Goal: Book appointment/travel/reservation

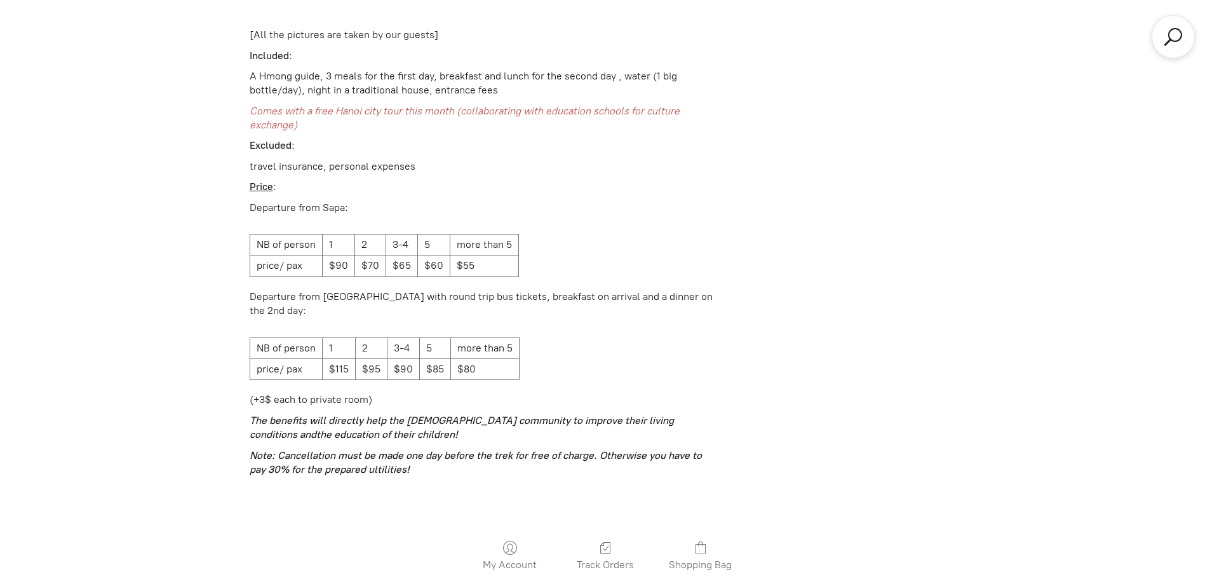
scroll to position [3889, 0]
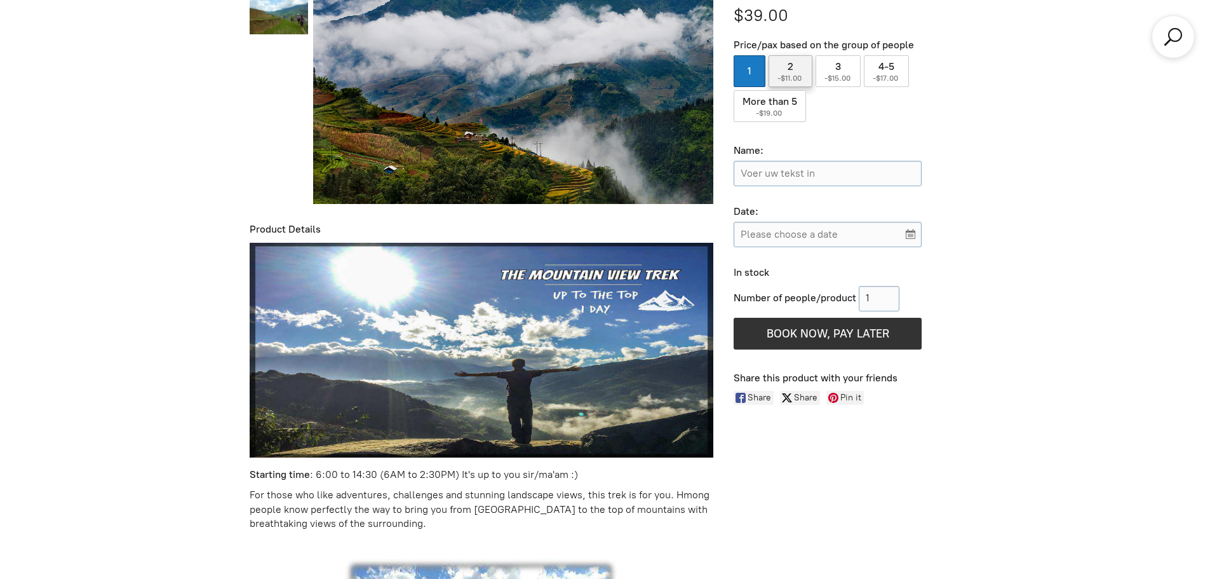
click at [807, 87] on label "2 ( -$11.00 )" at bounding box center [791, 71] width 44 height 32
click at [807, 87] on input "2 ( -$11.00 )" at bounding box center [791, 71] width 44 height 32
radio input "true"
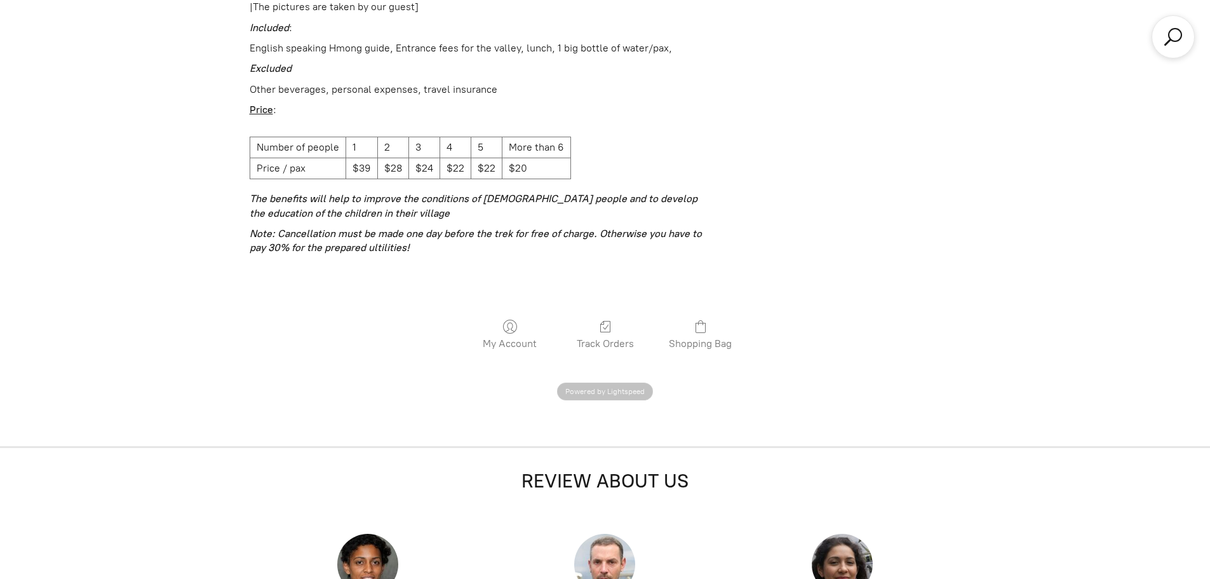
scroll to position [1984, 0]
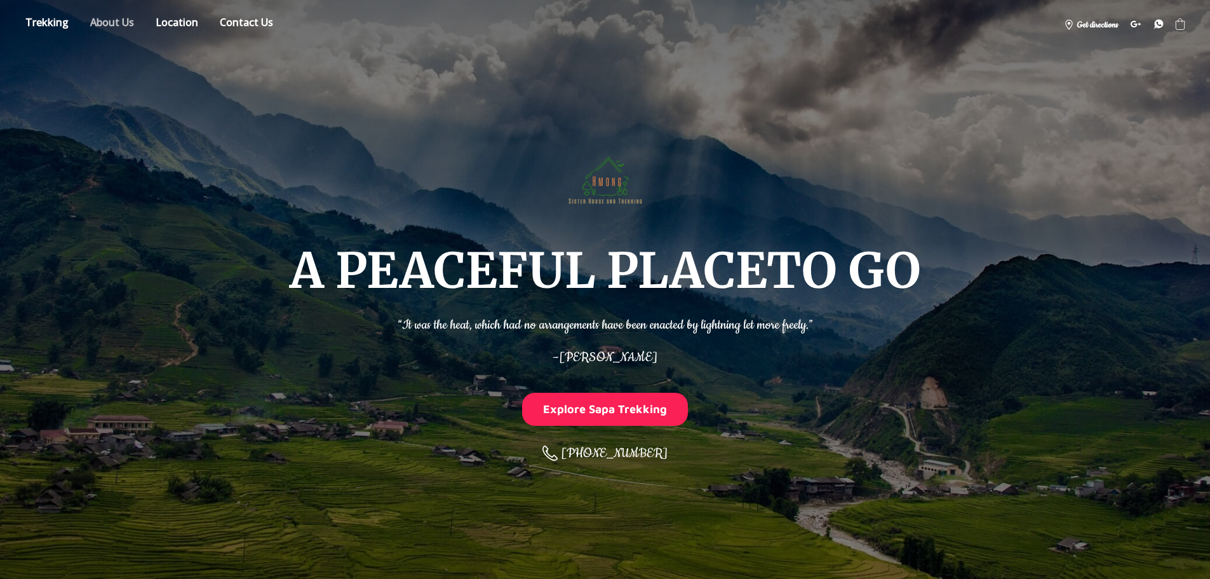
click at [81, 19] on link "About" at bounding box center [112, 24] width 63 height 22
click at [146, 22] on link "Location" at bounding box center [177, 24] width 62 height 22
click at [35, 23] on link "Store" at bounding box center [47, 24] width 62 height 22
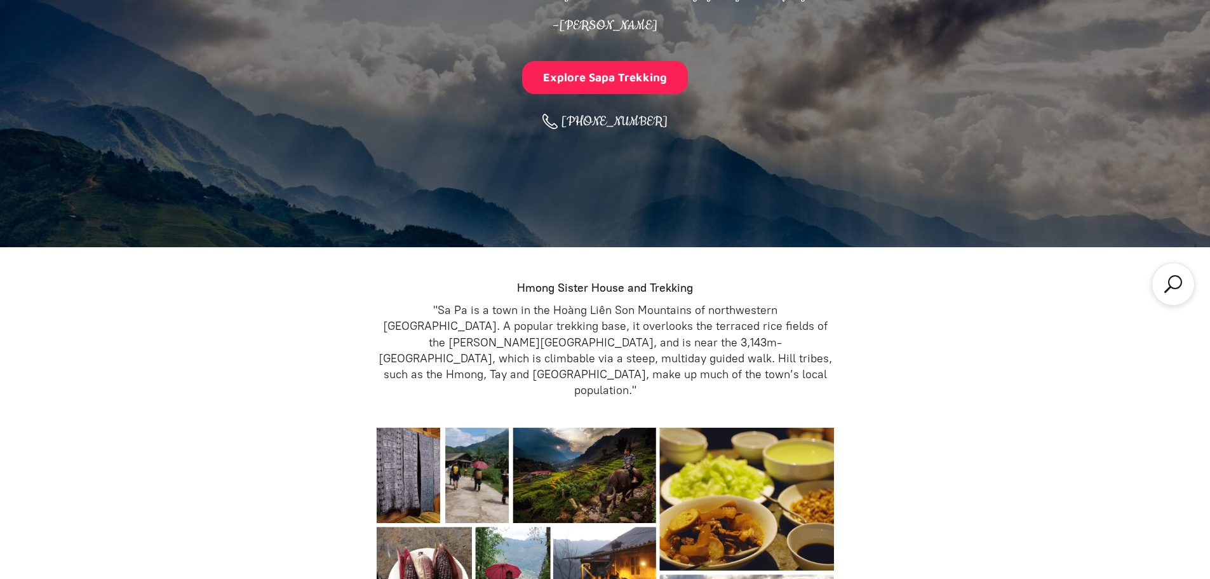
scroll to position [332, 0]
click at [0, 0] on link "Dried Fruits and Vegetable" at bounding box center [0, 0] width 0 height 0
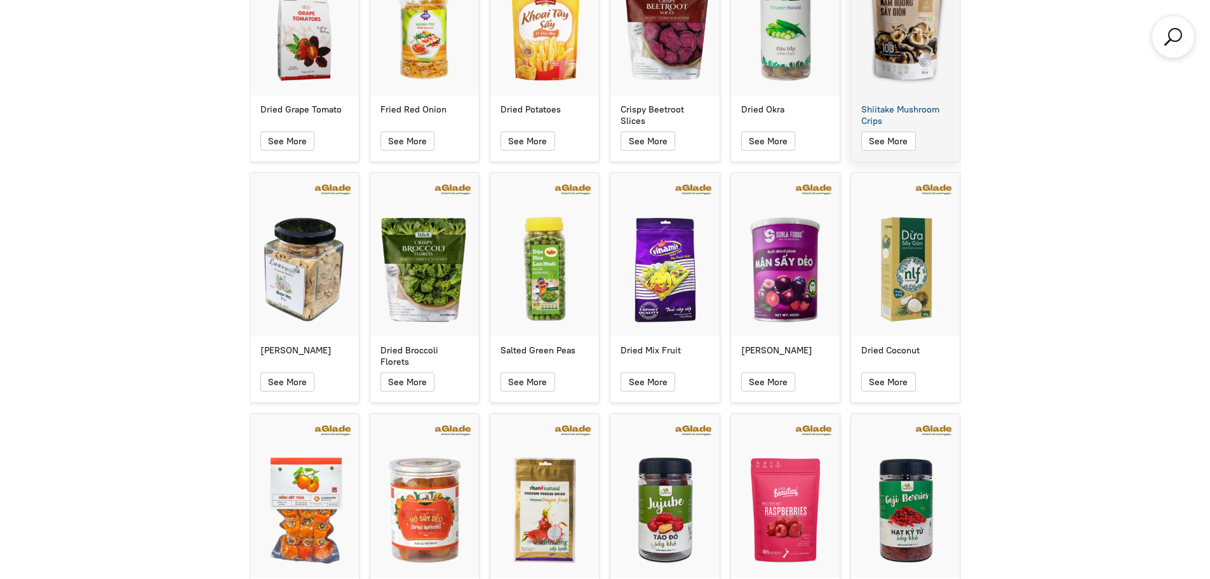
scroll to position [332, 0]
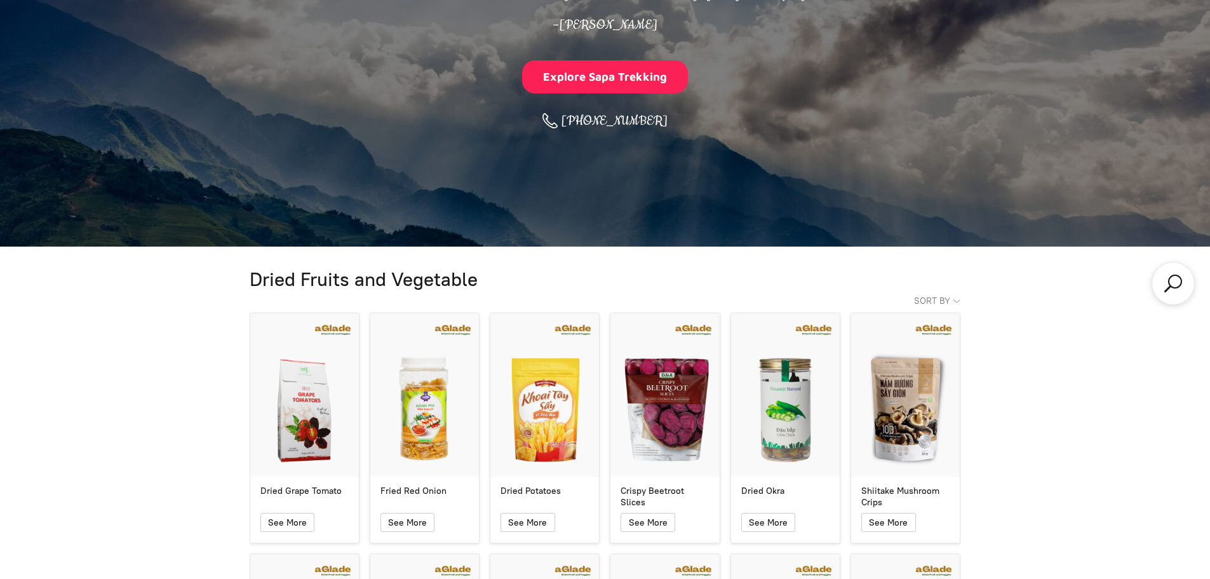
click at [0, 0] on link "Adventurous Trekking & Culture Trekking" at bounding box center [0, 0] width 0 height 0
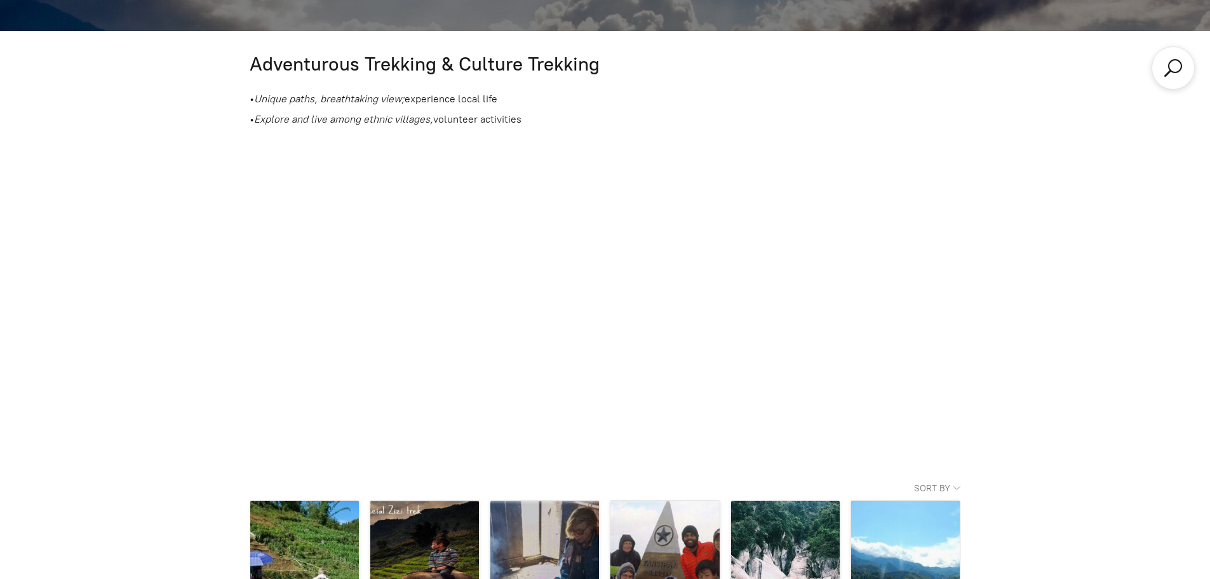
scroll to position [269, 0]
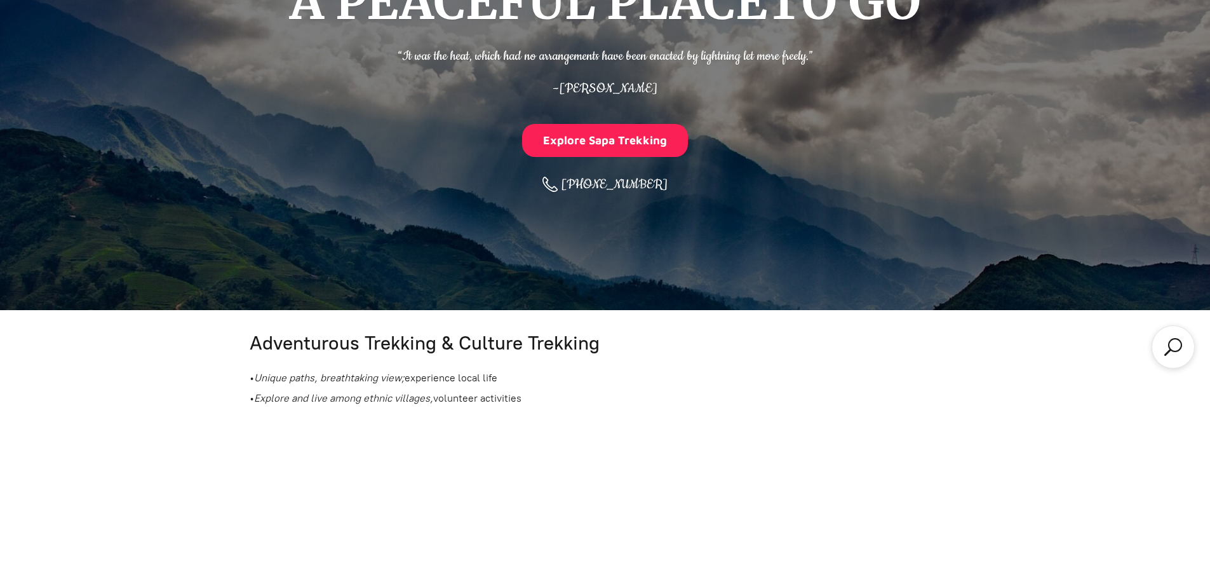
click at [0, 0] on link "Sapa Natural Trekking" at bounding box center [0, 0] width 0 height 0
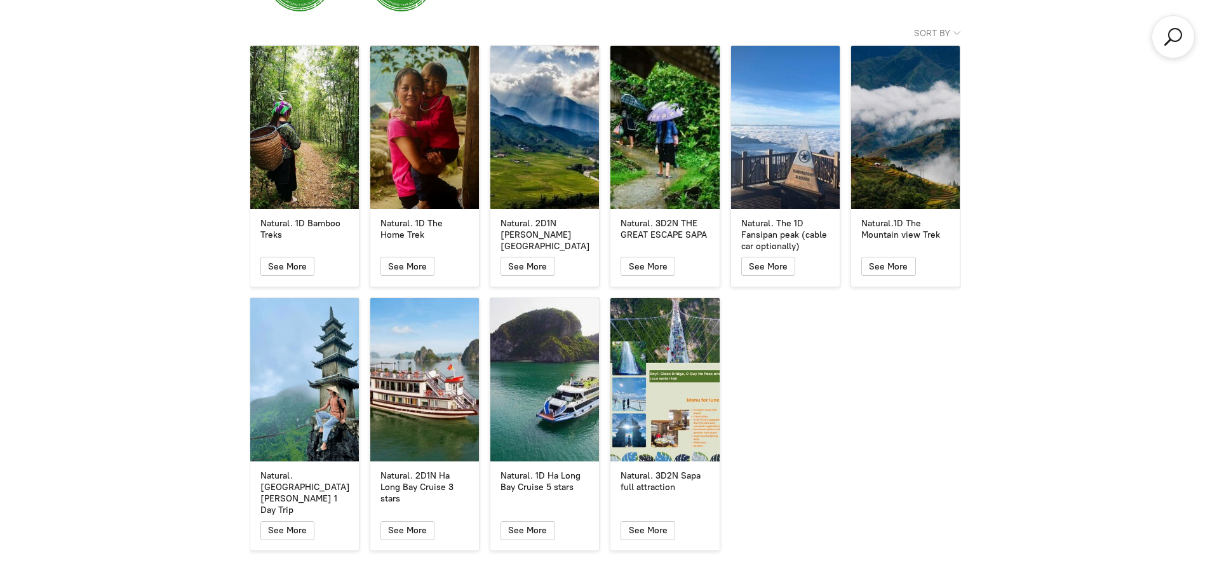
scroll to position [713, 0]
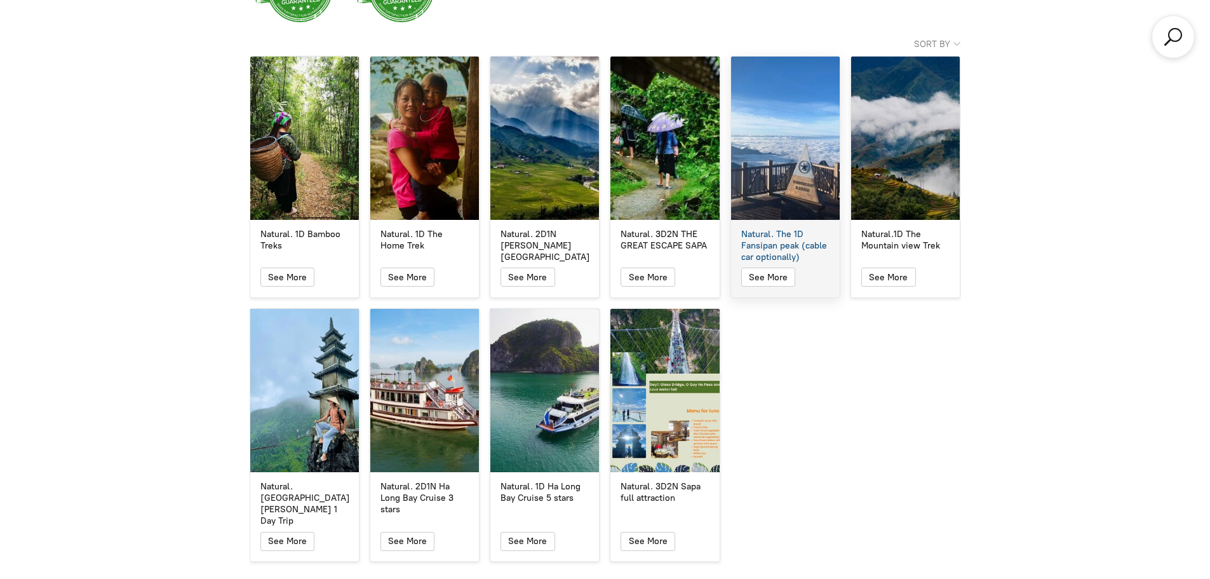
click at [788, 220] on div "Natural. The 1D Fansipan peak (cable car optionally)" at bounding box center [785, 138] width 109 height 163
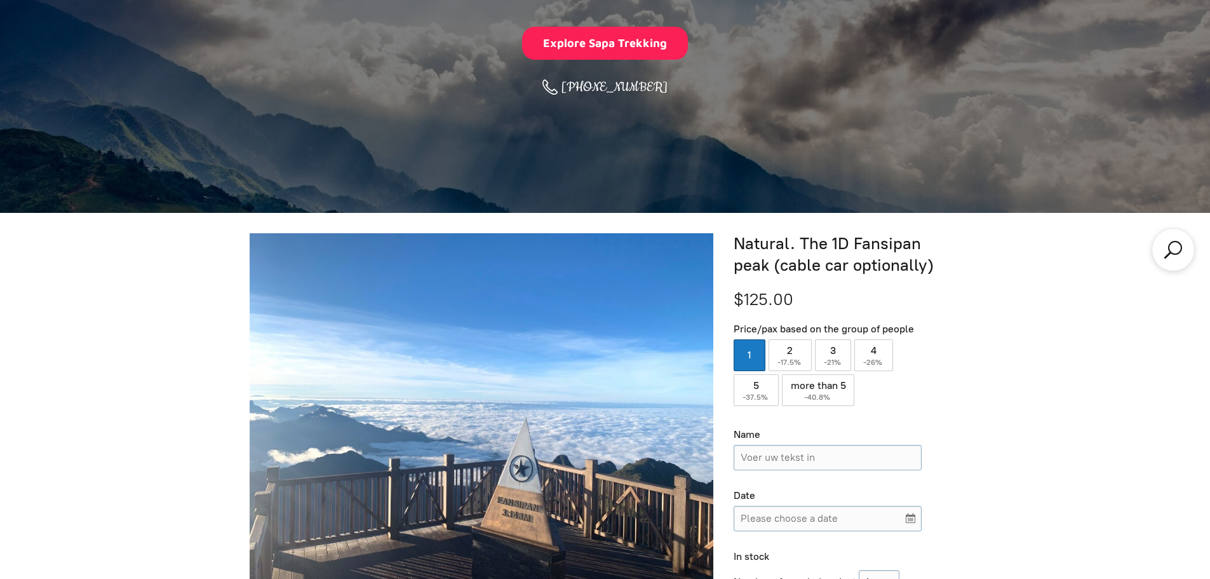
scroll to position [396, 0]
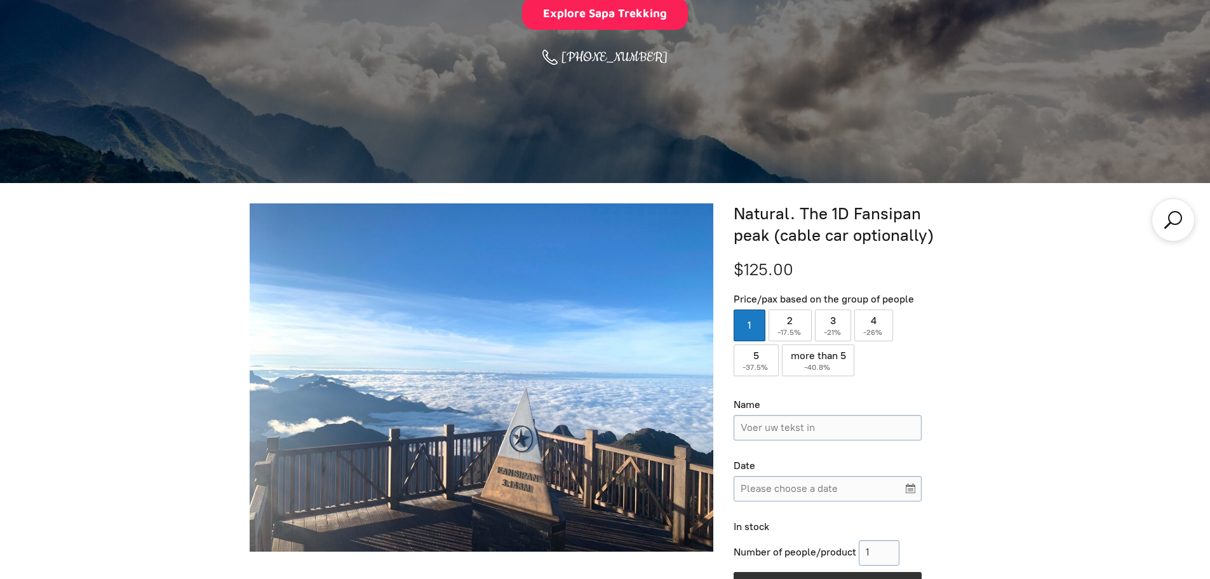
click at [0, 0] on link "Adventurous Trekking & Culture Trekking" at bounding box center [0, 0] width 0 height 0
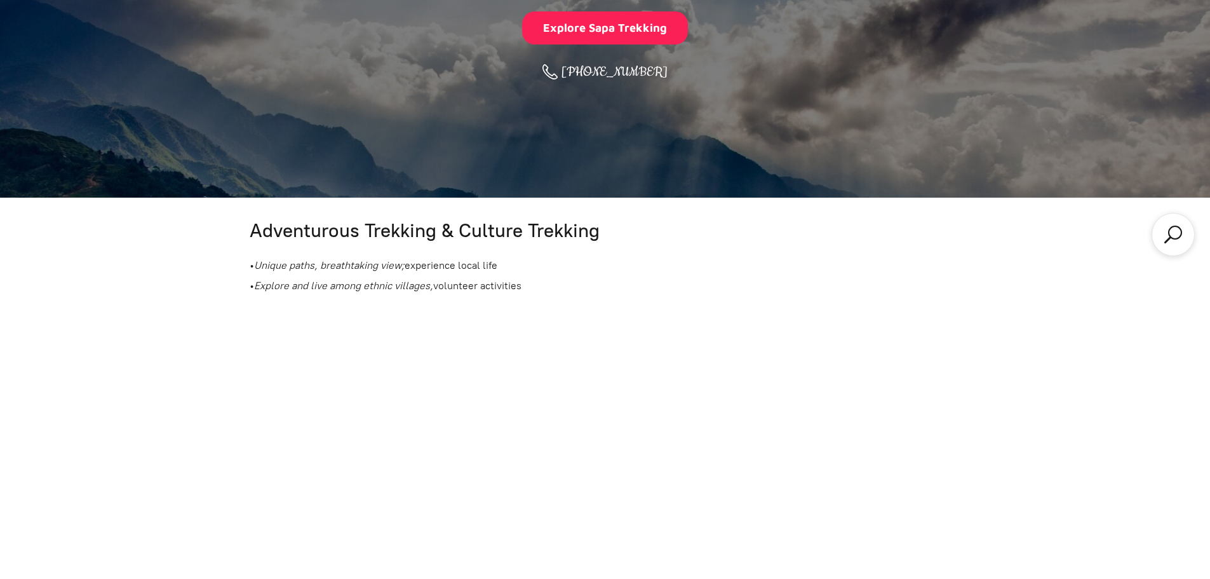
click at [0, 0] on link "Sapa Natural Trekking" at bounding box center [0, 0] width 0 height 0
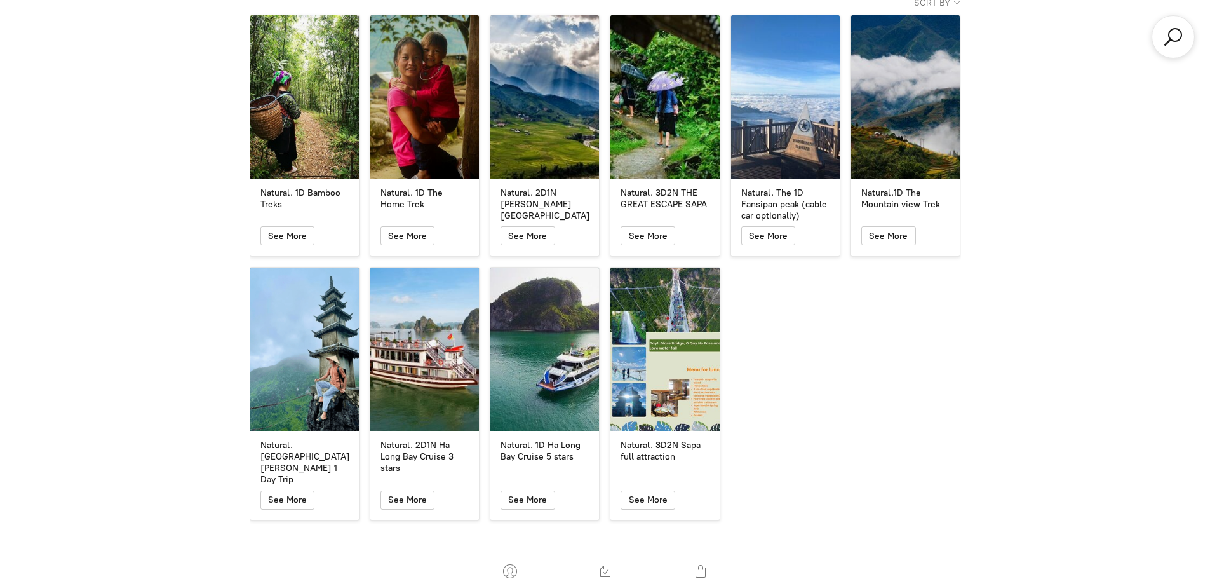
scroll to position [777, 0]
